Goal: Find specific page/section: Find specific page/section

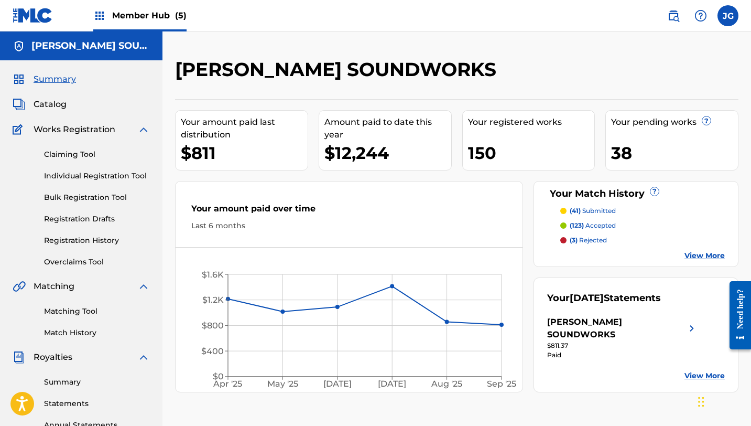
click at [115, 12] on span "Member Hub (5)" at bounding box center [149, 15] width 74 height 12
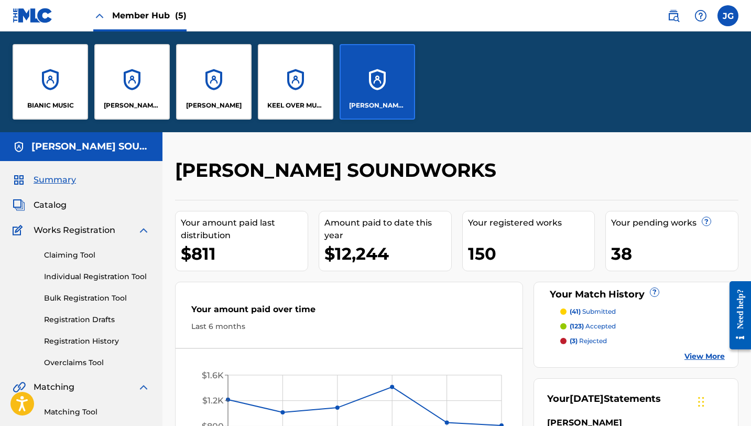
click at [416, 85] on div "BIANIC MUSIC [PERSON_NAME] MUSIC [PERSON_NAME] [PERSON_NAME] OVER MUSIC [PERSON…" at bounding box center [214, 81] width 428 height 101
click at [394, 87] on div "[PERSON_NAME] SOUNDWORKS" at bounding box center [378, 82] width 76 height 76
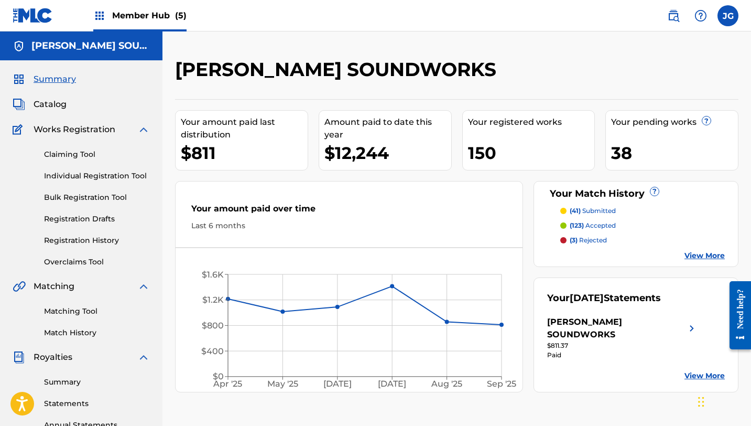
click at [99, 10] on img at bounding box center [99, 15] width 13 height 13
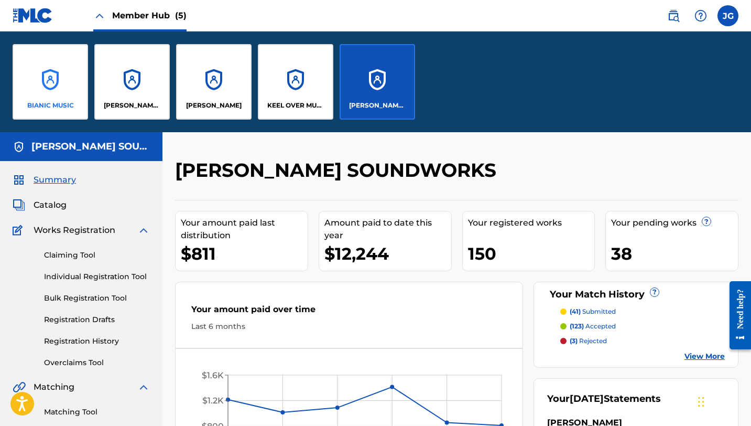
click at [66, 64] on div "BIANIC MUSIC" at bounding box center [51, 82] width 76 height 76
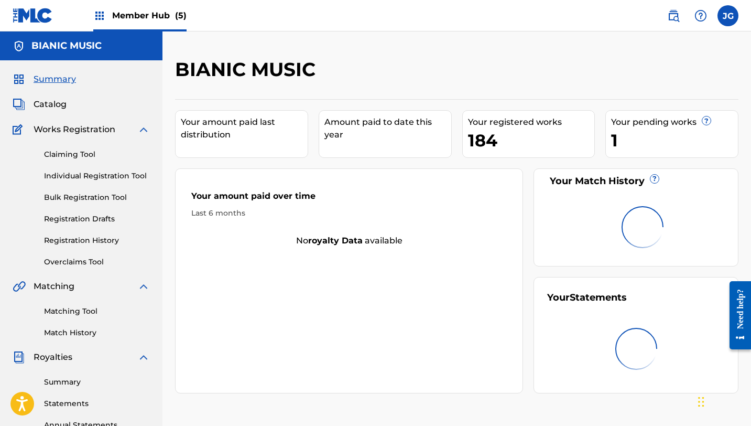
click at [155, 16] on span "Member Hub (5)" at bounding box center [149, 15] width 74 height 12
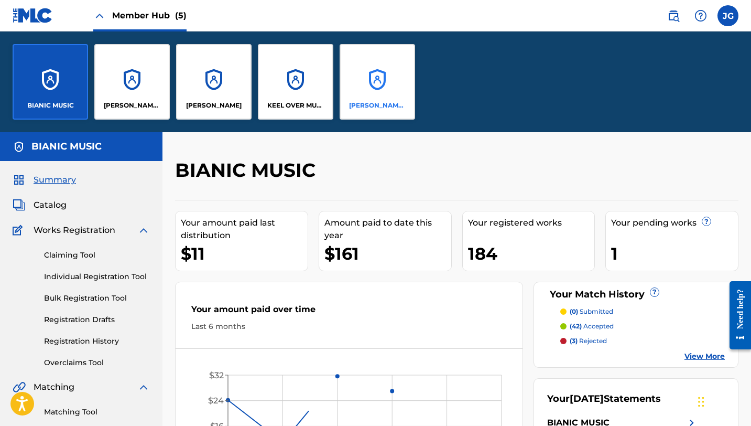
click at [363, 87] on div "[PERSON_NAME] SOUNDWORKS" at bounding box center [378, 82] width 76 height 76
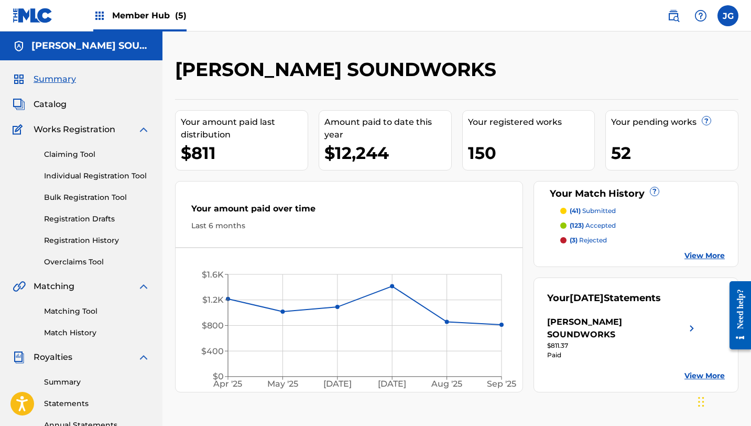
click at [363, 87] on div "[PERSON_NAME] SOUNDWORKS" at bounding box center [392, 73] width 434 height 31
